Goal: Transaction & Acquisition: Purchase product/service

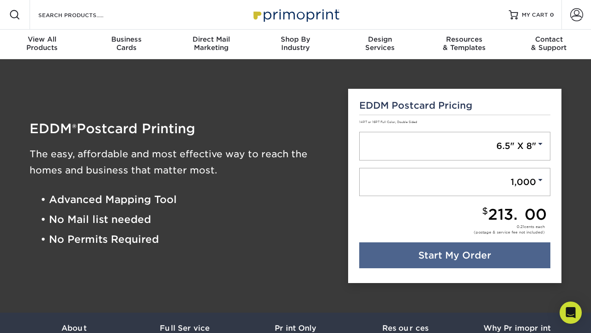
click at [382, 45] on div "Design Services" at bounding box center [380, 43] width 85 height 17
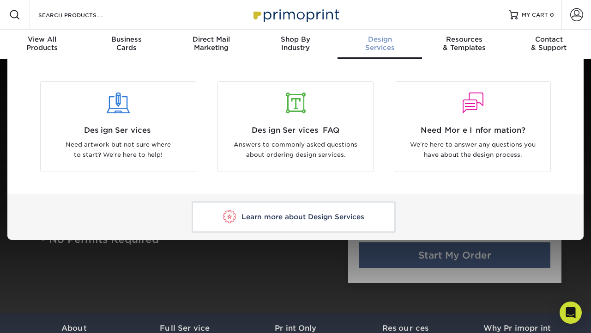
click at [212, 48] on div "Direct Mail Marketing" at bounding box center [211, 43] width 85 height 17
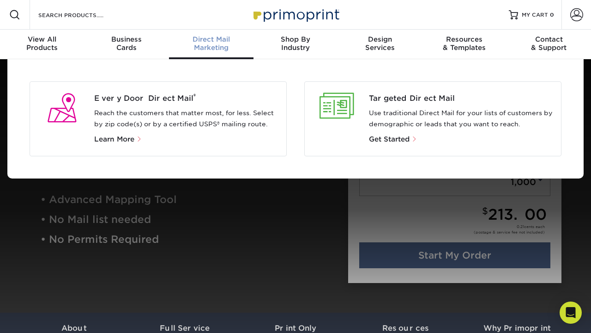
click at [41, 42] on span "View All" at bounding box center [42, 39] width 85 height 8
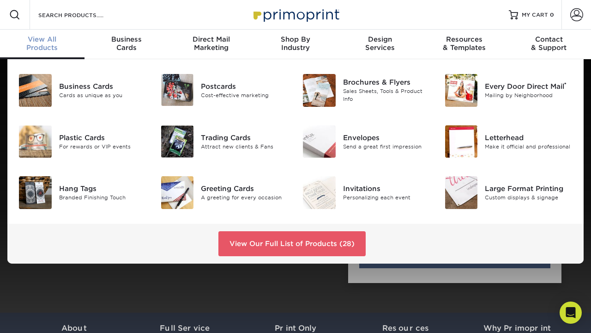
click at [219, 86] on div "Postcards" at bounding box center [245, 86] width 88 height 10
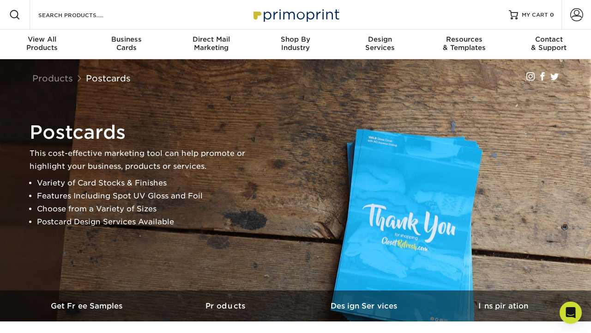
scroll to position [231, 0]
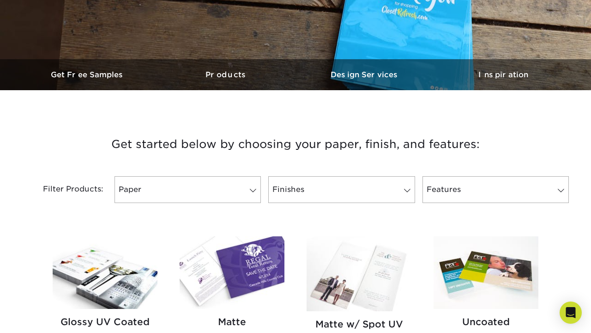
click at [224, 75] on h3 "Products" at bounding box center [226, 74] width 139 height 9
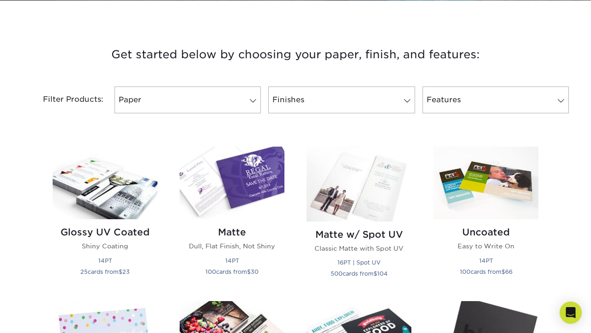
scroll to position [321, 0]
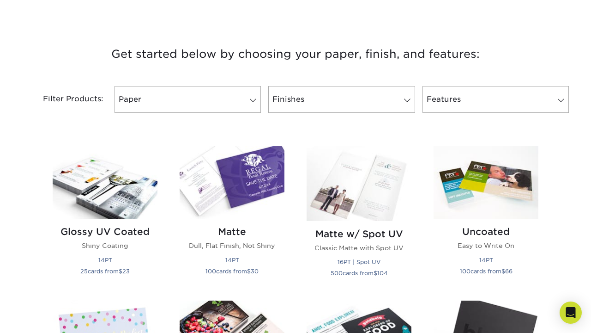
click at [234, 238] on div "Matte Dull, Flat Finish, Not Shiny 14PT 100 cards from $ 30" at bounding box center [232, 252] width 105 height 68
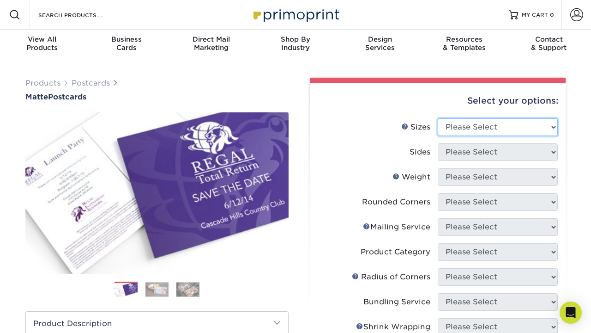
click at [498, 127] on select "Please Select 1.5" x 7" 2" x 4" 2" x 6" 2" x 7" 2" x 8" 2.12" x 5.5" 2.125" x 5…" at bounding box center [498, 127] width 120 height 18
click at [438, 118] on select "Please Select 1.5" x 7" 2" x 4" 2" x 6" 2" x 7" 2" x 8" 2.12" x 5.5" 2.125" x 5…" at bounding box center [498, 127] width 120 height 18
click at [41, 84] on link "Products" at bounding box center [42, 83] width 35 height 9
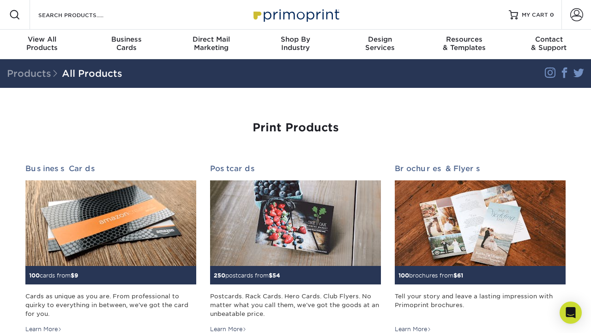
click at [230, 332] on div "Learn More" at bounding box center [228, 329] width 36 height 8
